Goal: Information Seeking & Learning: Learn about a topic

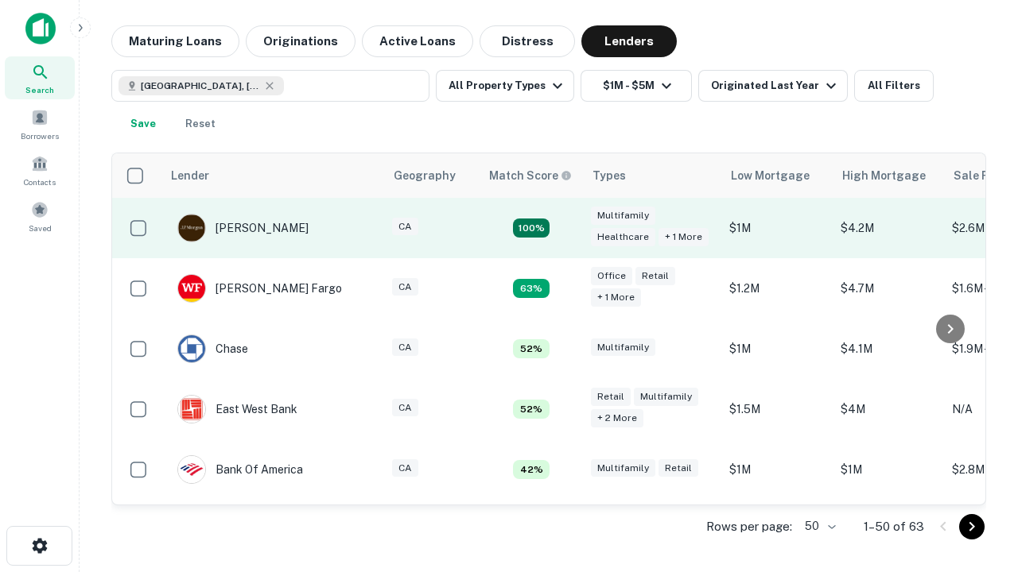
click at [564, 228] on td "100%" at bounding box center [530, 228] width 103 height 60
